Goal: Task Accomplishment & Management: Manage account settings

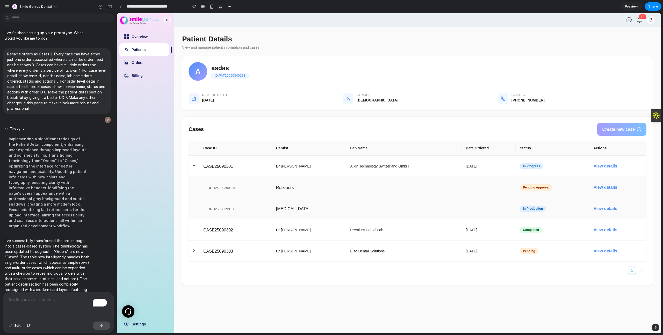
scroll to position [35, 0]
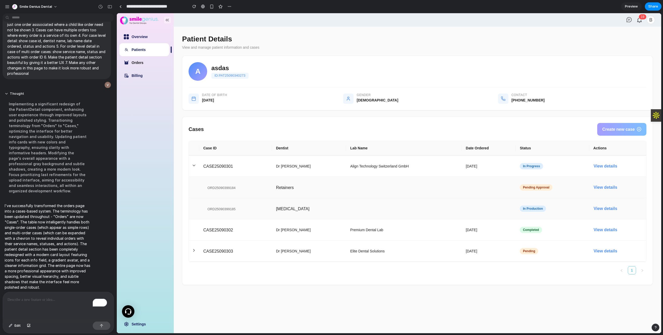
click at [143, 61] on link "Orders" at bounding box center [137, 63] width 12 height 4
click at [145, 52] on link "Patients" at bounding box center [138, 50] width 14 height 4
click at [148, 39] on link "Overview" at bounding box center [139, 37] width 16 height 4
click at [111, 8] on div "button" at bounding box center [109, 7] width 5 height 4
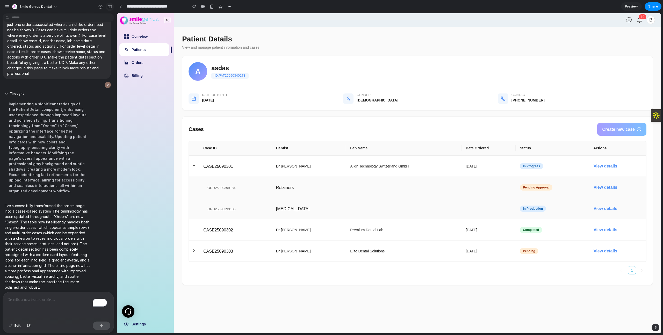
scroll to position [46, 0]
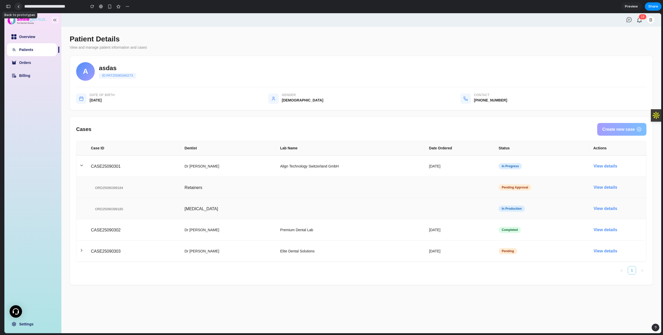
click at [20, 7] on link at bounding box center [18, 7] width 8 height 8
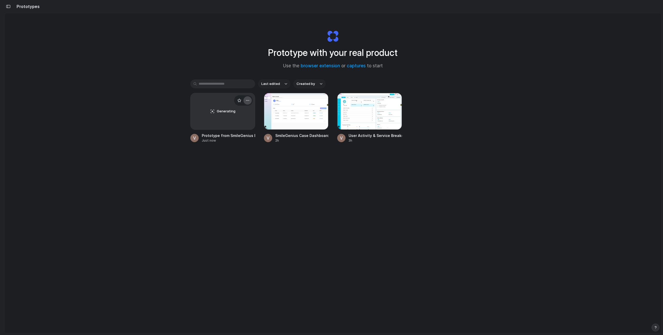
click at [245, 101] on div "button" at bounding box center [247, 100] width 4 height 4
click at [231, 136] on span "Delete" at bounding box center [226, 136] width 11 height 5
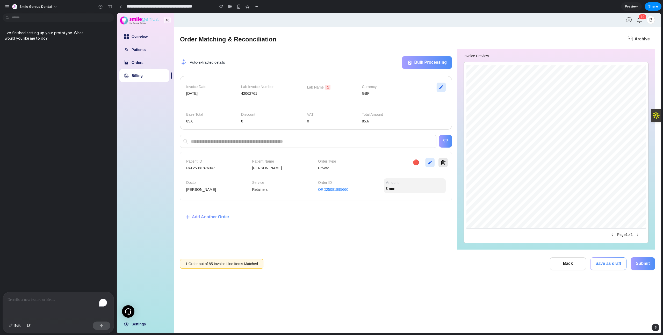
click at [37, 305] on div "To enrich screen reader interactions, please activate Accessibility in Grammarl…" at bounding box center [58, 305] width 111 height 27
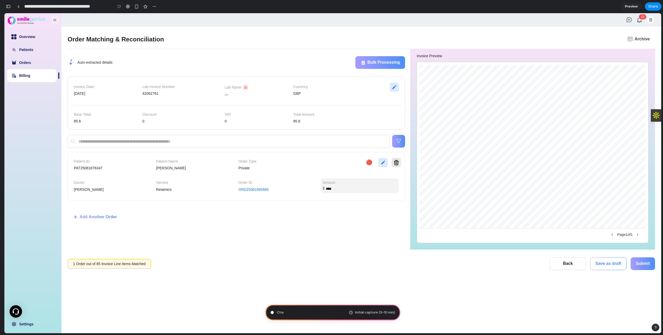
scroll to position [899, 0]
type input "**********"
click at [9, 7] on div "button" at bounding box center [8, 7] width 5 height 4
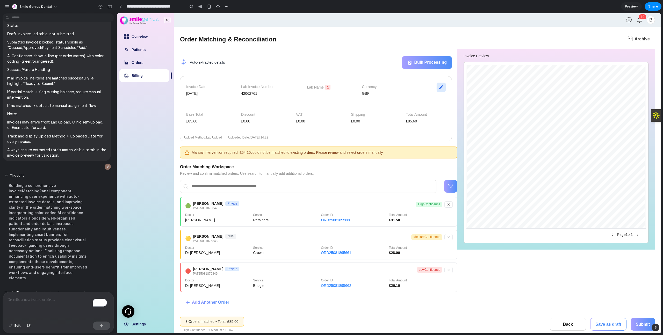
scroll to position [624, 0]
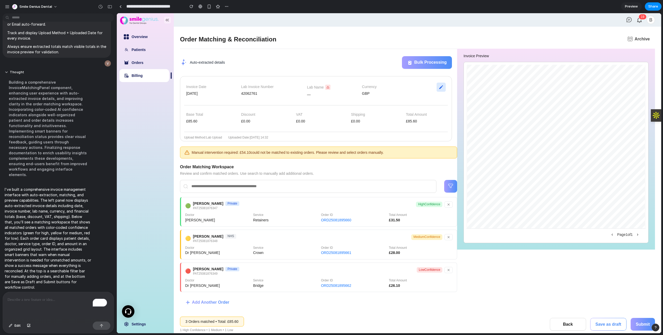
click at [348, 153] on span "Manual intervention required: £ 54.10 could not be matched to existing orders. …" at bounding box center [288, 152] width 192 height 4
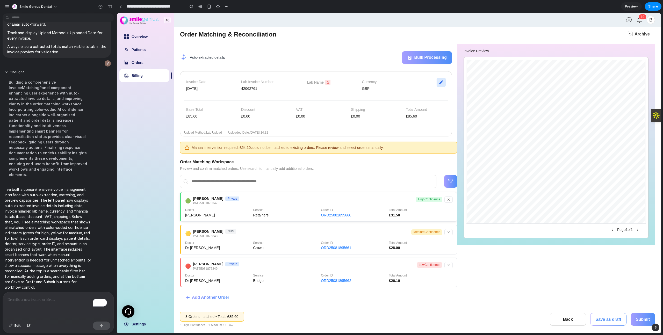
scroll to position [5, 0]
click at [199, 299] on span "Add Another Order" at bounding box center [210, 297] width 37 height 5
click at [207, 298] on span "Add Another Order" at bounding box center [210, 297] width 37 height 5
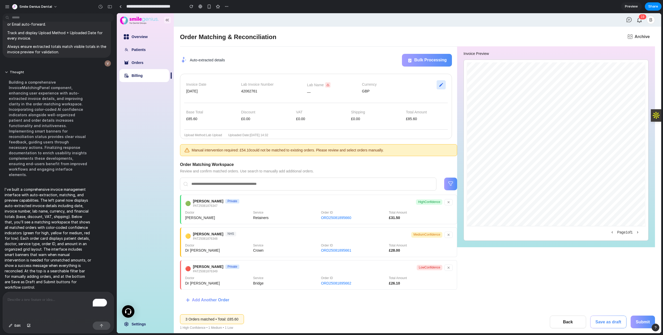
scroll to position [0, 0]
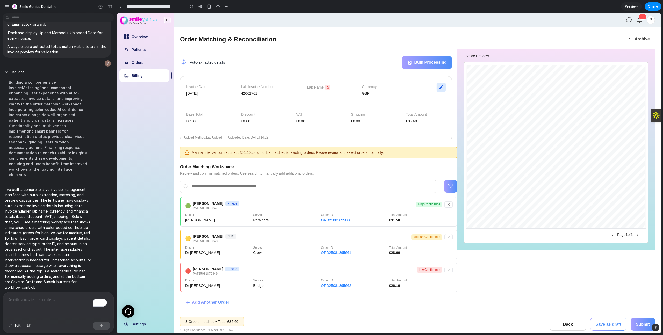
click at [36, 306] on div "To enrich screen reader interactions, please activate Accessibility in Grammarl…" at bounding box center [58, 305] width 111 height 27
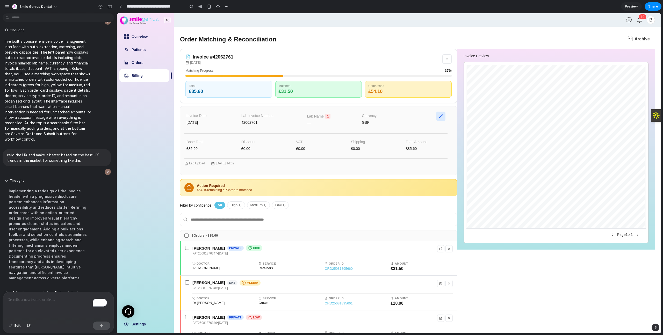
scroll to position [791, 0]
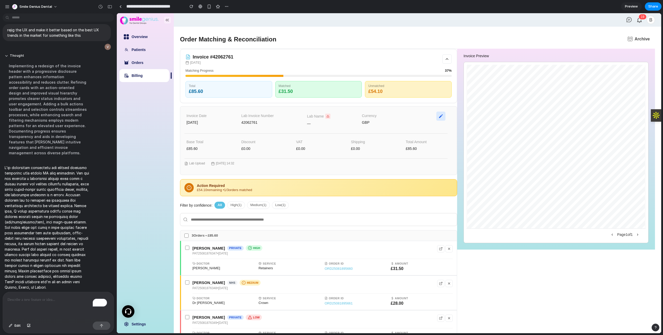
drag, startPoint x: 451, startPoint y: 57, endPoint x: 448, endPoint y: 57, distance: 3.1
click at [449, 57] on div "Invoice # 42062761 30-April-2025 Matching Progress 37 % Total £ 85.60 Matched £…" at bounding box center [318, 76] width 277 height 54
click at [446, 57] on icon at bounding box center [446, 59] width 5 height 5
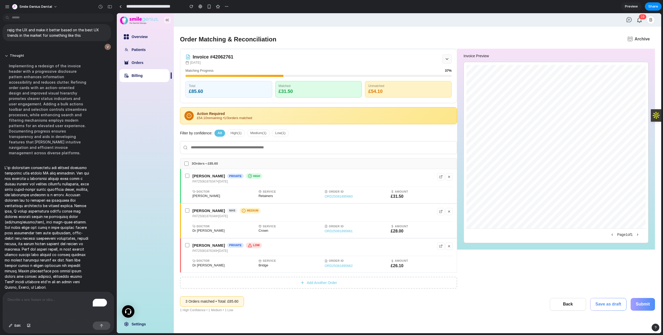
click at [446, 57] on icon at bounding box center [446, 59] width 5 height 5
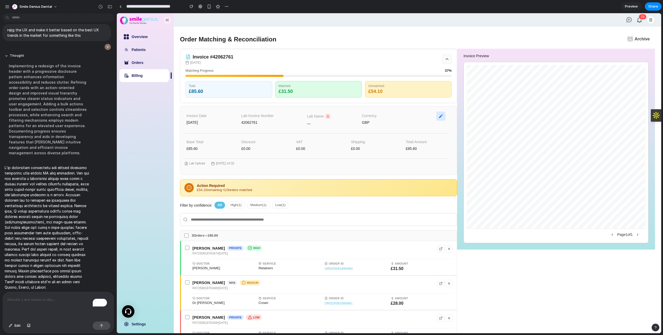
click at [446, 57] on icon at bounding box center [446, 59] width 5 height 5
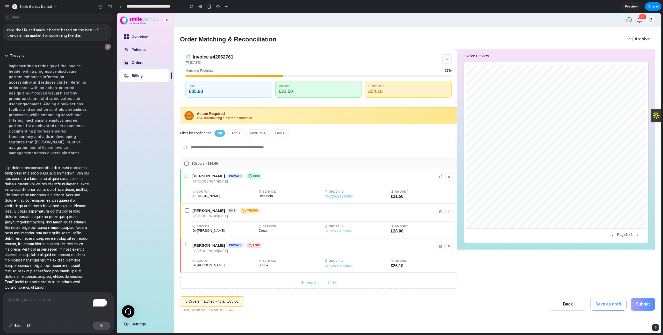
click at [446, 57] on icon at bounding box center [446, 59] width 5 height 5
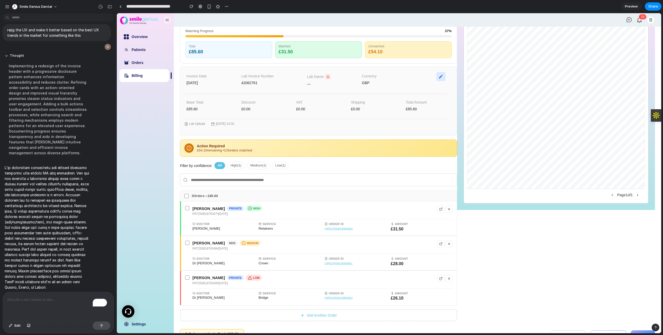
scroll to position [57, 0]
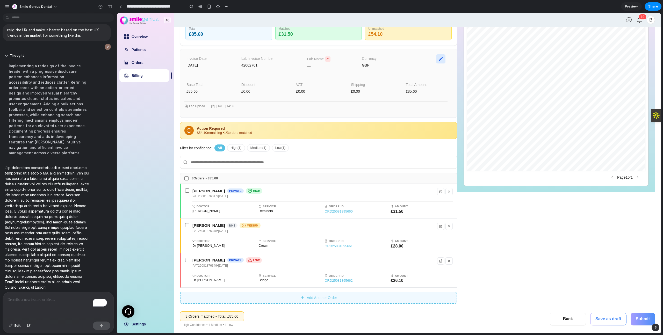
click at [320, 300] on button "Add Another Order" at bounding box center [318, 298] width 277 height 12
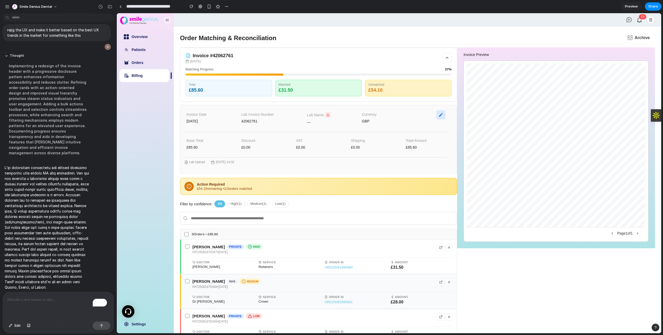
scroll to position [0, 0]
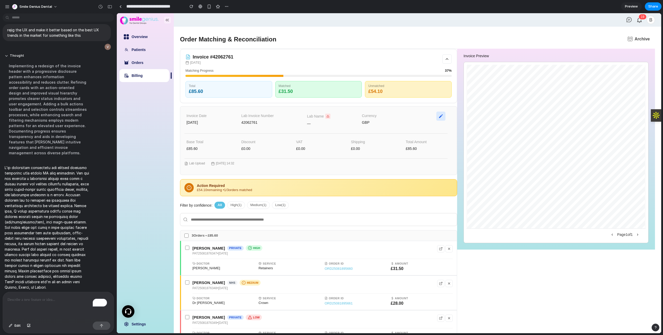
click at [29, 303] on div "To enrich screen reader interactions, please activate Accessibility in Grammarl…" at bounding box center [58, 305] width 111 height 27
click at [80, 307] on div "**********" at bounding box center [58, 303] width 111 height 34
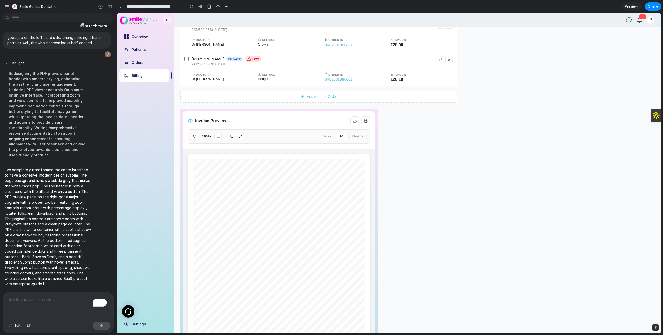
scroll to position [276, 0]
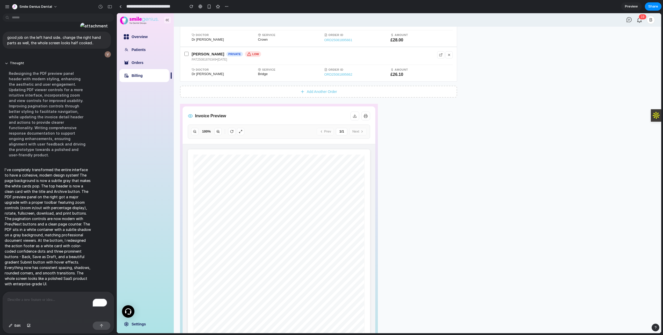
click at [219, 133] on icon at bounding box center [218, 132] width 4 height 4
click at [194, 131] on icon at bounding box center [195, 132] width 4 height 4
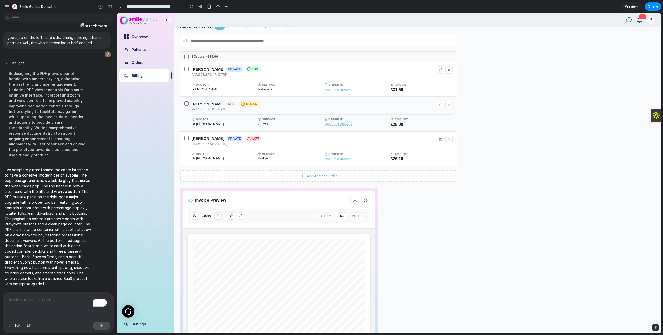
scroll to position [171, 0]
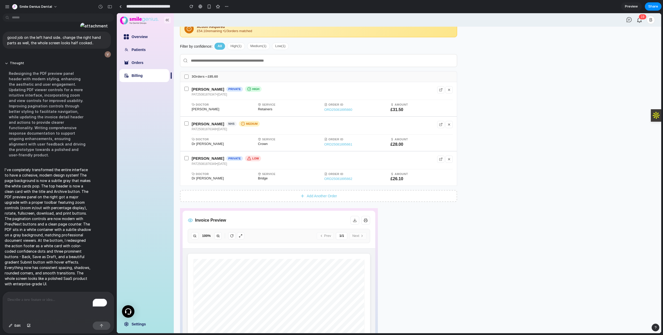
click at [44, 307] on div "To enrich screen reader interactions, please activate Accessibility in Grammarl…" at bounding box center [58, 305] width 111 height 27
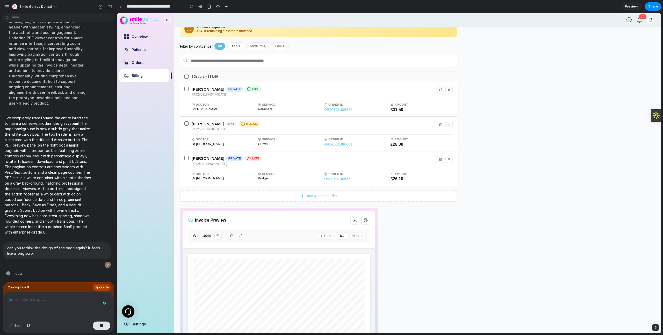
scroll to position [1160, 0]
click at [97, 285] on span "Upgrade" at bounding box center [102, 287] width 14 height 5
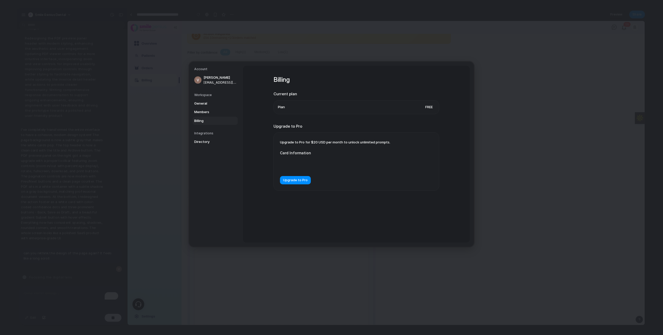
scroll to position [1150, 0]
click at [302, 180] on span "Upgrade to Pro" at bounding box center [295, 180] width 25 height 5
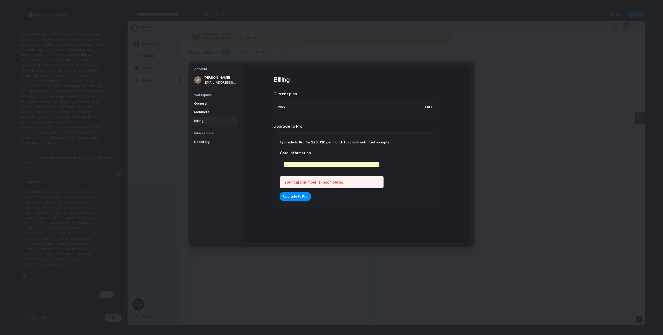
scroll to position [1161, 0]
click at [303, 198] on span "Upgrade to Pro" at bounding box center [295, 196] width 25 height 5
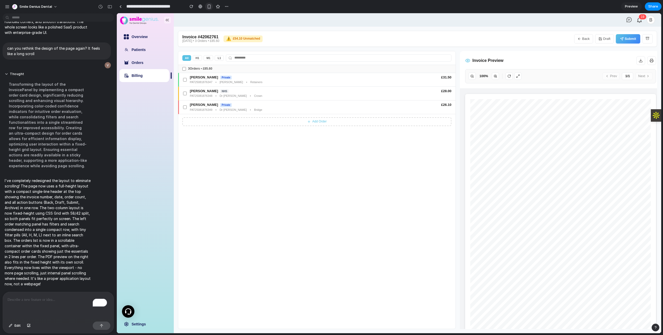
scroll to position [1270, 0]
click at [302, 41] on div "Invoice #42062761 30-April-2025 • 3 Orders • £85.60 ⚠️ £54.10 Unmatched Back Dr…" at bounding box center [417, 39] width 479 height 16
click at [587, 41] on button "Back" at bounding box center [583, 38] width 19 height 9
click at [231, 40] on span "⚠️" at bounding box center [228, 38] width 5 height 5
click at [198, 57] on button "H 1" at bounding box center [197, 58] width 9 height 6
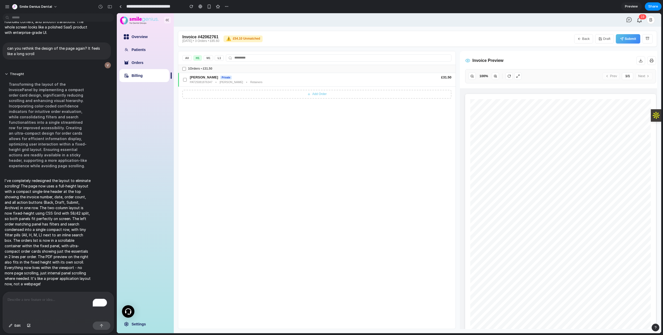
click at [187, 57] on button "All" at bounding box center [186, 58] width 9 height 6
click at [54, 303] on div "To enrich screen reader interactions, please activate Accessibility in Grammarl…" at bounding box center [58, 305] width 111 height 27
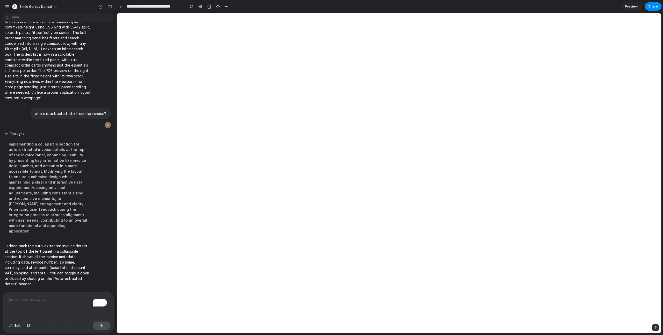
scroll to position [0, 0]
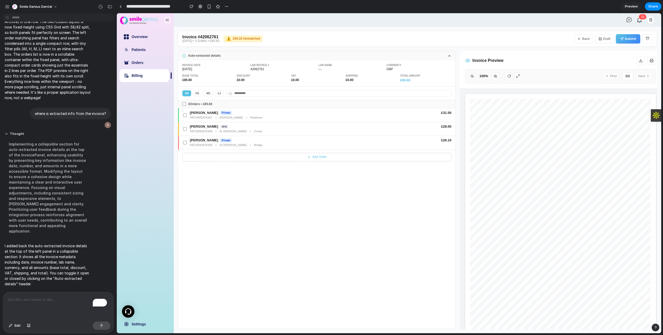
click at [23, 300] on p "To enrich screen reader interactions, please activate Accessibility in Grammarl…" at bounding box center [57, 300] width 99 height 6
click at [448, 55] on icon at bounding box center [449, 56] width 4 height 4
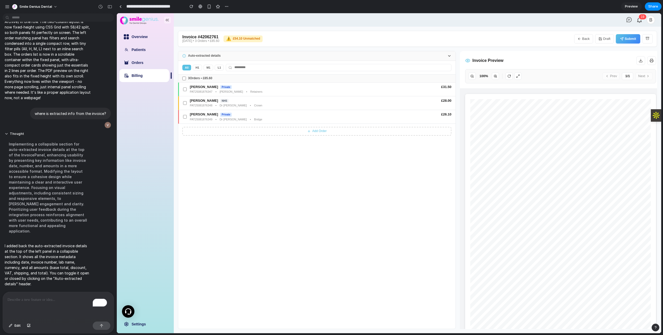
click at [448, 55] on icon at bounding box center [449, 56] width 4 height 4
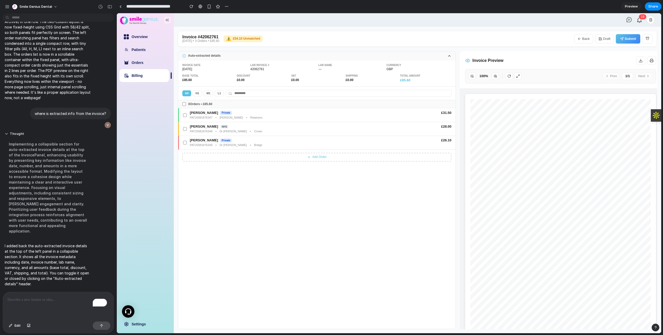
click at [45, 304] on div "To enrich screen reader interactions, please activate Accessibility in Grammarl…" at bounding box center [58, 305] width 111 height 27
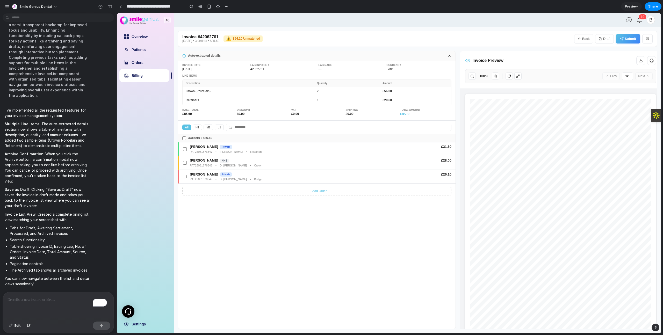
click at [451, 56] on div "Auto-extracted details" at bounding box center [316, 55] width 277 height 9
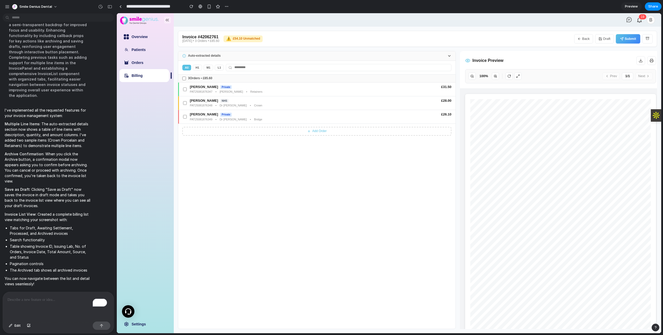
click at [451, 56] on div "Auto-extracted details" at bounding box center [316, 55] width 277 height 9
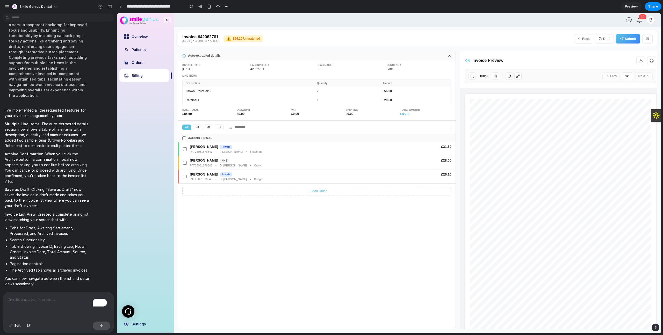
click at [380, 197] on div "Add Order" at bounding box center [316, 191] width 277 height 15
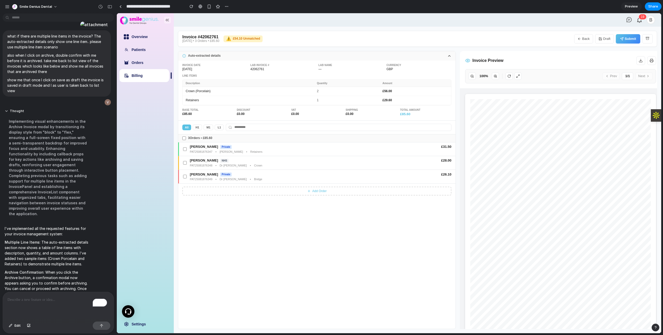
scroll to position [1681, 0]
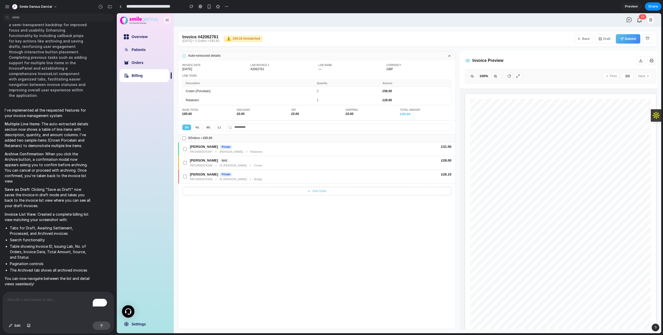
click at [611, 39] on button "Draft" at bounding box center [604, 38] width 19 height 9
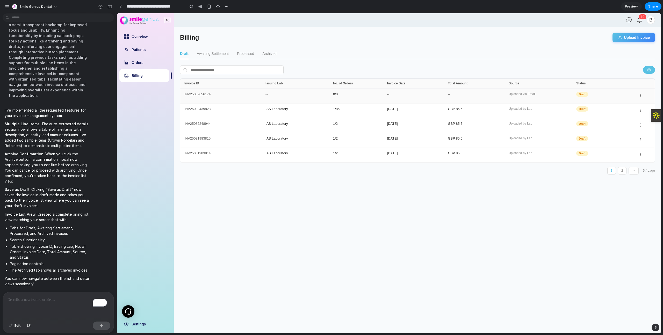
click at [585, 97] on div "Draft" at bounding box center [603, 95] width 54 height 7
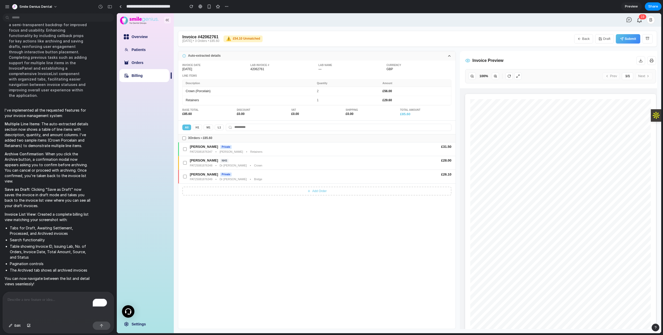
click at [648, 38] on icon "button" at bounding box center [647, 39] width 2 height 2
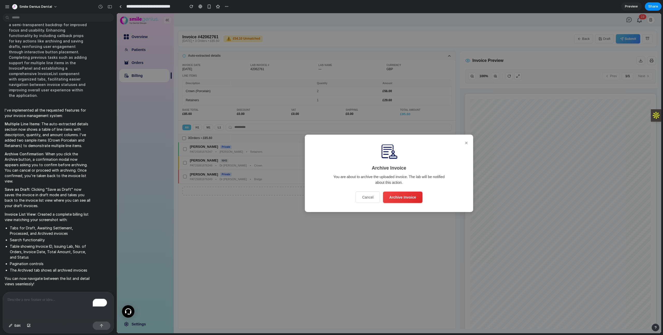
click at [467, 145] on button "✕" at bounding box center [465, 143] width 5 height 9
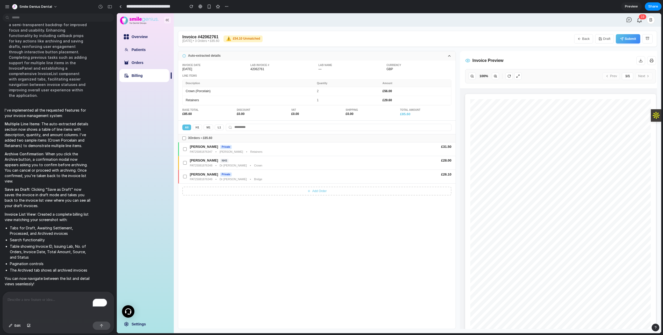
click at [199, 128] on button "H 1" at bounding box center [197, 127] width 9 height 6
click at [213, 128] on button "M 1" at bounding box center [208, 127] width 10 height 6
click at [224, 128] on button "L 1" at bounding box center [219, 127] width 9 height 6
click at [192, 128] on div "All H 1 M 1 L 1" at bounding box center [202, 127] width 41 height 6
click at [187, 129] on button "All" at bounding box center [186, 127] width 9 height 6
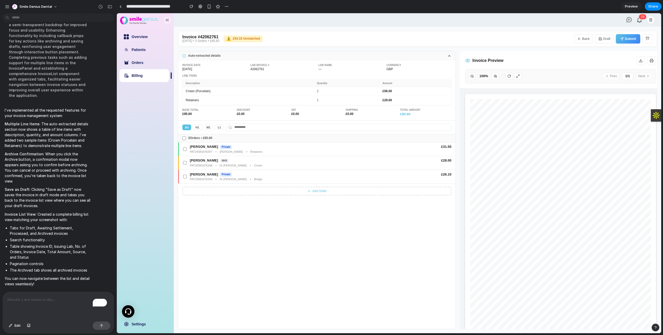
click at [451, 55] on icon at bounding box center [449, 56] width 4 height 4
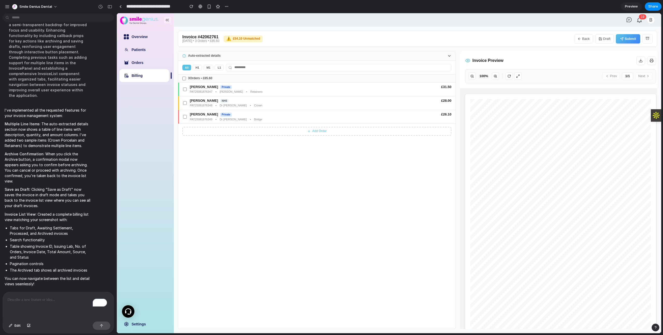
click at [451, 55] on icon at bounding box center [449, 56] width 4 height 4
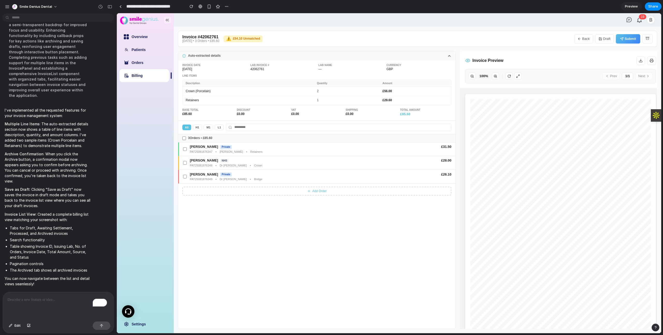
click at [201, 127] on button "H 1" at bounding box center [197, 127] width 9 height 6
click at [211, 128] on button "M 1" at bounding box center [208, 127] width 10 height 6
click at [223, 128] on button "L 1" at bounding box center [219, 127] width 9 height 6
click at [187, 128] on button "All" at bounding box center [186, 127] width 9 height 6
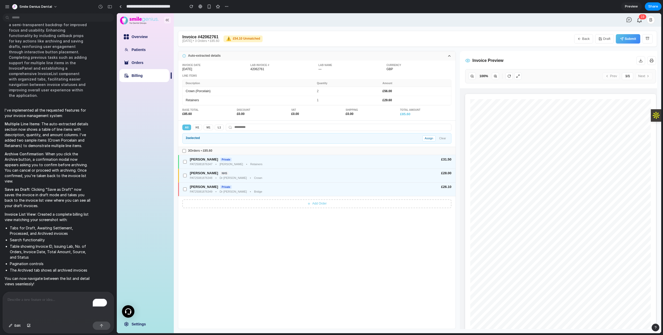
click at [428, 140] on button "Assign" at bounding box center [428, 138] width 13 height 6
